Goal: Information Seeking & Learning: Learn about a topic

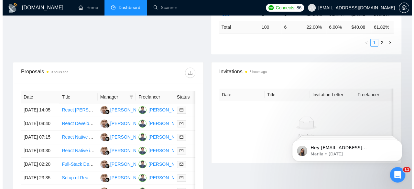
scroll to position [219, 0]
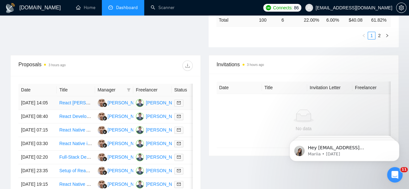
click at [27, 96] on td "[DATE] 14:05" at bounding box center [37, 103] width 38 height 14
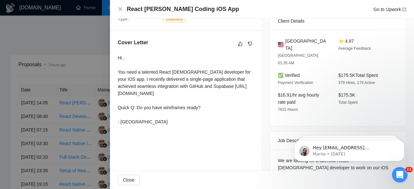
scroll to position [175, 0]
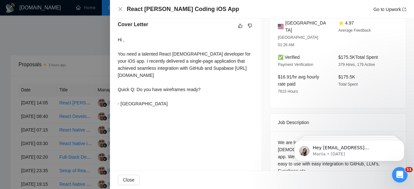
drag, startPoint x: 412, startPoint y: 113, endPoint x: 123, endPoint y: 4, distance: 309.0
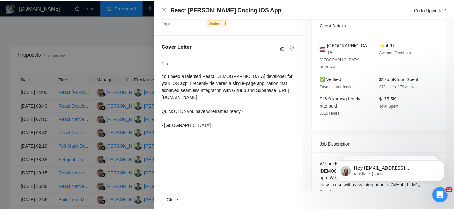
scroll to position [153, 0]
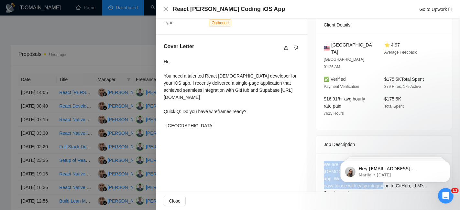
drag, startPoint x: 322, startPoint y: 148, endPoint x: 332, endPoint y: 168, distance: 22.1
click at [332, 168] on div "We are looking for a talented React [DEMOGRAPHIC_DATA] developer to work on our…" at bounding box center [384, 179] width 120 height 36
copy div "We are looking for a talented React [DEMOGRAPHIC_DATA] developer to work on our…"
click at [150, 44] on div at bounding box center [230, 105] width 460 height 210
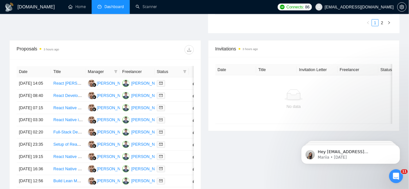
scroll to position [219, 0]
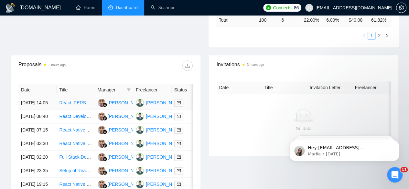
click at [73, 100] on link "React [PERSON_NAME] Coding iOS App" at bounding box center [101, 102] width 84 height 5
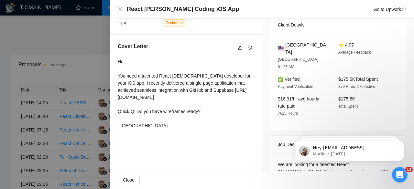
click at [74, 33] on div at bounding box center [207, 94] width 414 height 189
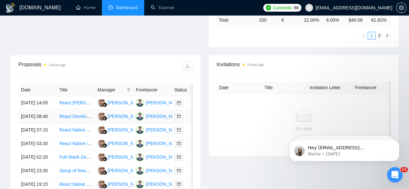
click at [74, 114] on link "React Developer Needed for Virtual Museum Project" at bounding box center [111, 116] width 105 height 5
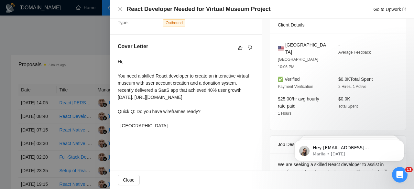
click at [75, 133] on div at bounding box center [207, 94] width 414 height 189
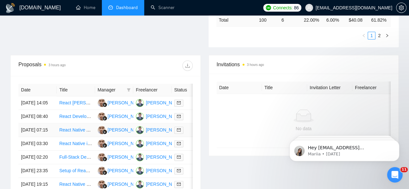
click at [75, 133] on link "React Native Android App Compilation Assistance" at bounding box center [109, 129] width 100 height 5
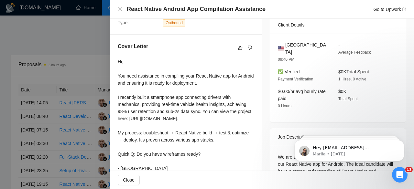
click at [69, 153] on div at bounding box center [207, 94] width 414 height 189
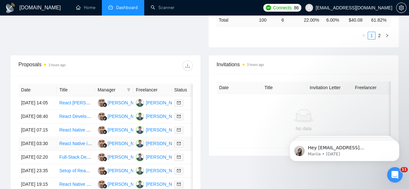
click at [69, 146] on link "React Native iOS App MVP (iOS 26)" at bounding box center [95, 143] width 73 height 5
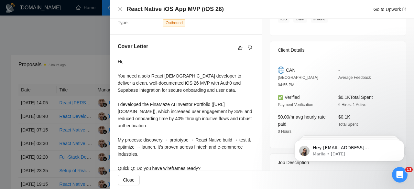
click at [74, 171] on div at bounding box center [207, 94] width 414 height 189
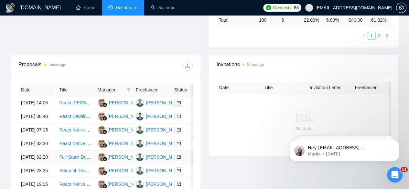
click at [75, 160] on link "Full-Stack Developer (Chrome Extension + SaaS Integrations)" at bounding box center [121, 157] width 125 height 5
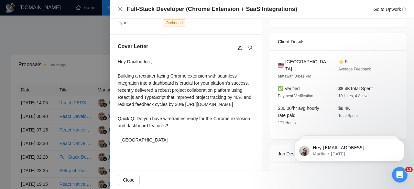
drag, startPoint x: 126, startPoint y: 11, endPoint x: 119, endPoint y: 9, distance: 7.6
click at [119, 9] on div "Full-Stack Developer (Chrome Extension + SaaS Integrations) Go to Upwork" at bounding box center [262, 9] width 289 height 8
click at [119, 9] on icon "close" at bounding box center [120, 8] width 5 height 5
